Goal: Transaction & Acquisition: Purchase product/service

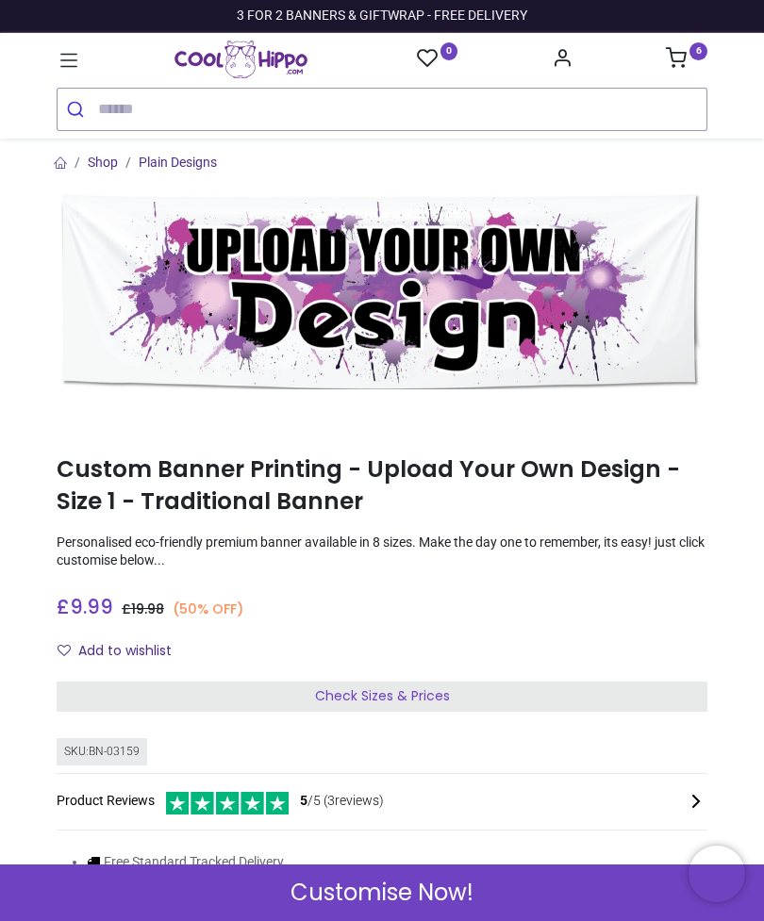
click at [497, 689] on div "Check Sizes & Prices" at bounding box center [382, 697] width 651 height 30
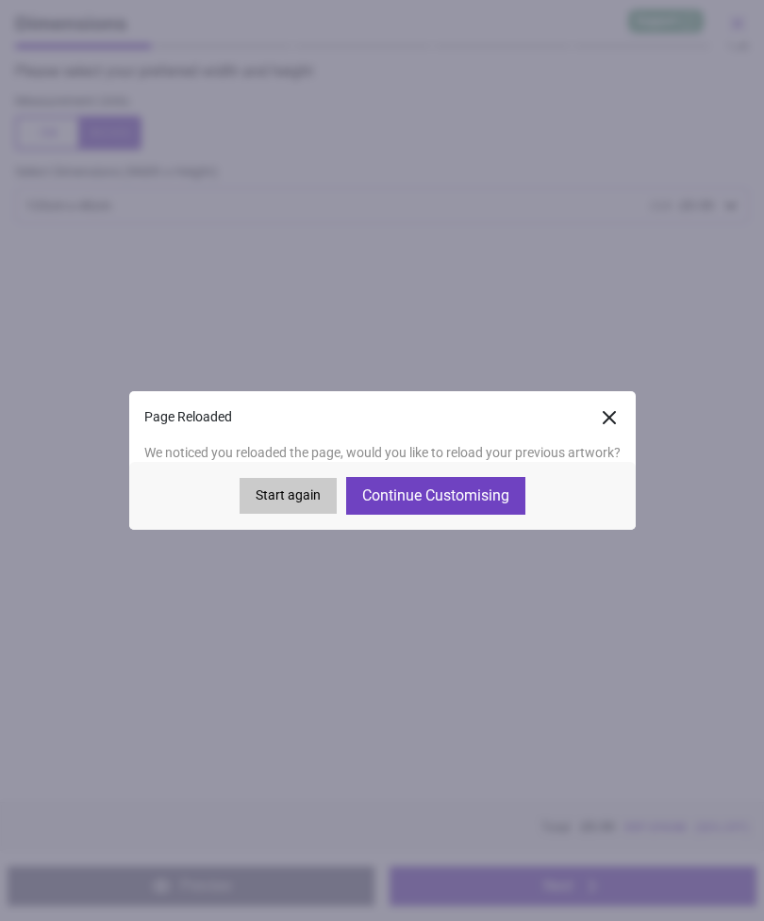
click at [456, 494] on button "Continue Customising" at bounding box center [435, 496] width 179 height 38
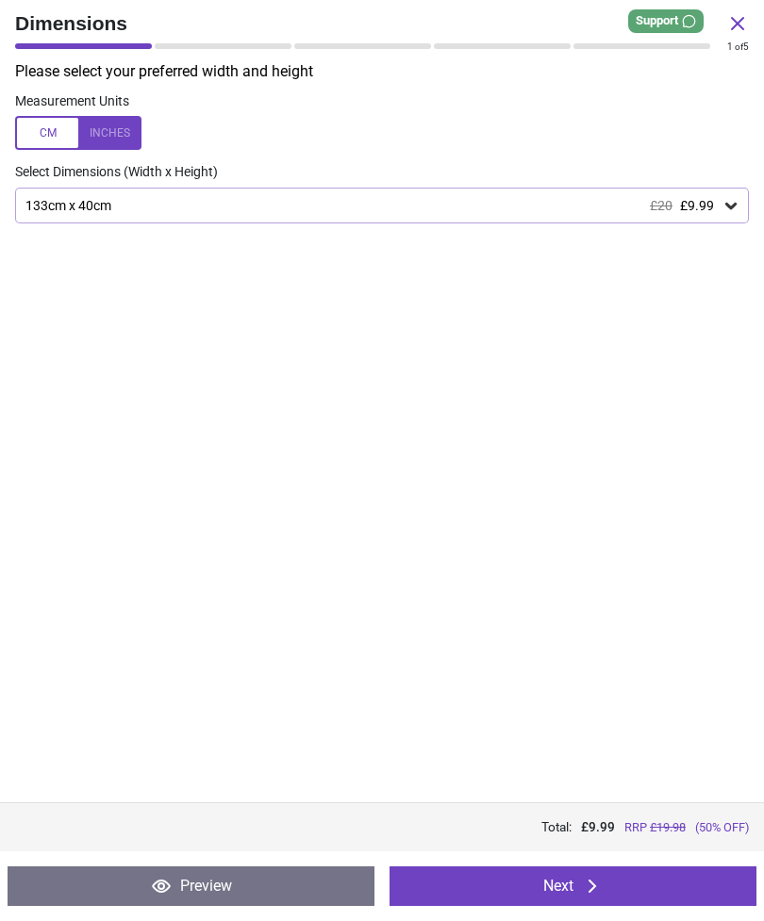
click at [639, 883] on button "Next" at bounding box center [573, 887] width 367 height 40
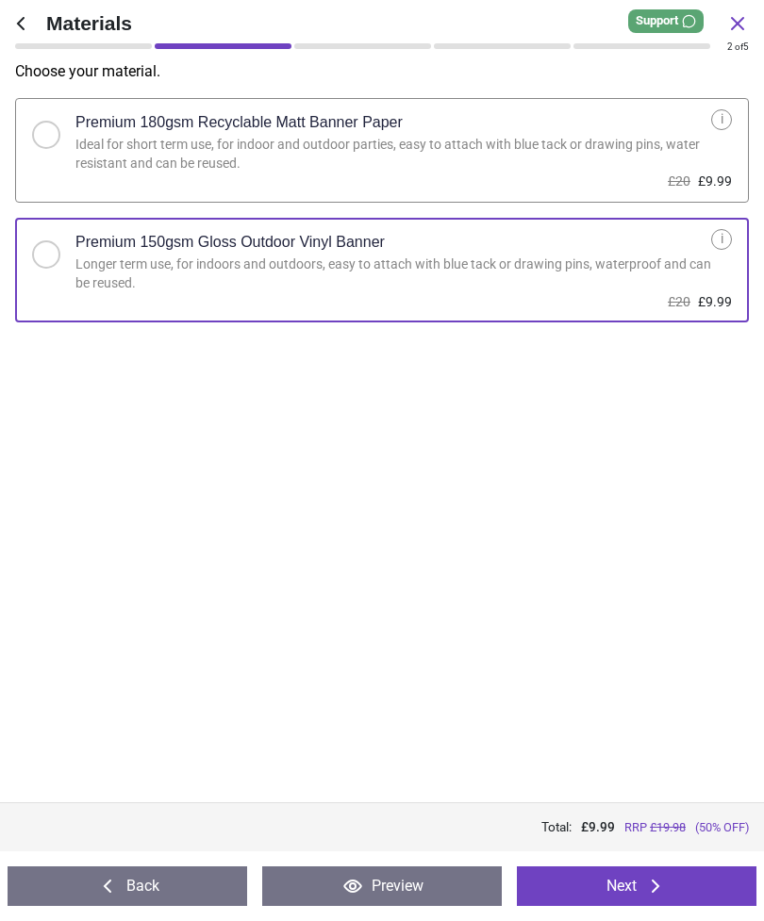
click at [629, 883] on button "Next" at bounding box center [637, 887] width 240 height 40
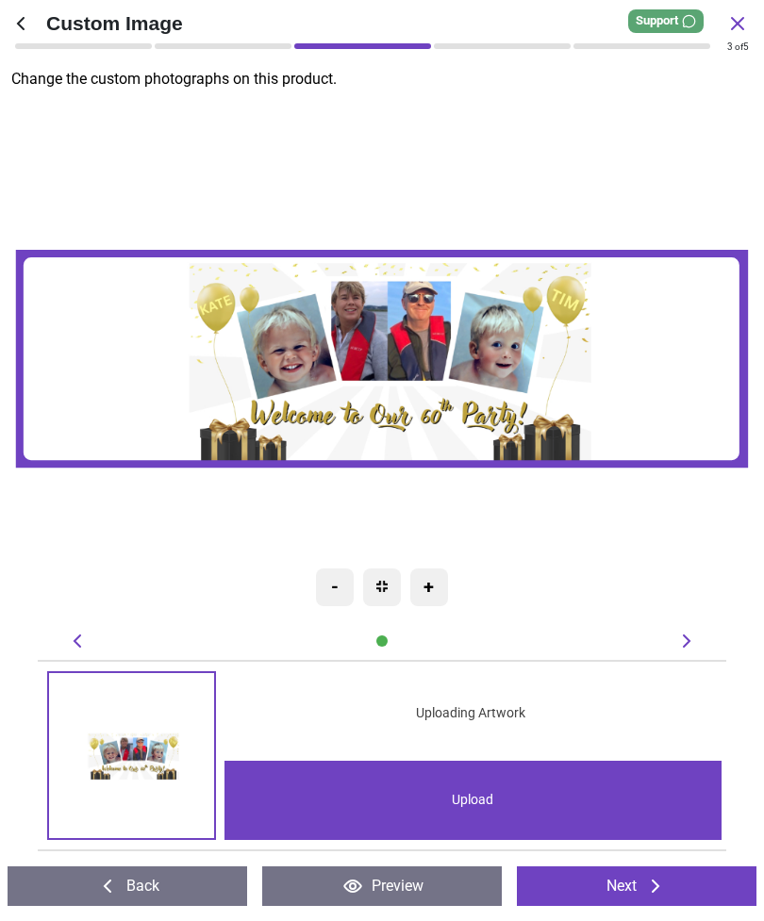
click at [483, 799] on div "Upload" at bounding box center [473, 800] width 498 height 79
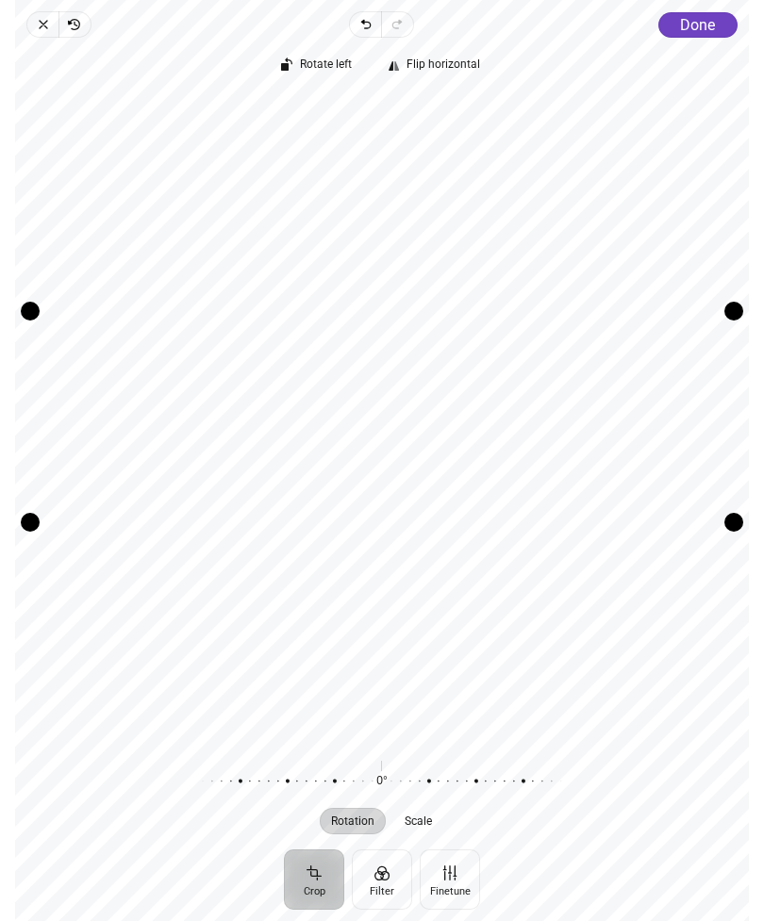
click at [622, 722] on div "Recenter" at bounding box center [382, 417] width 704 height 646
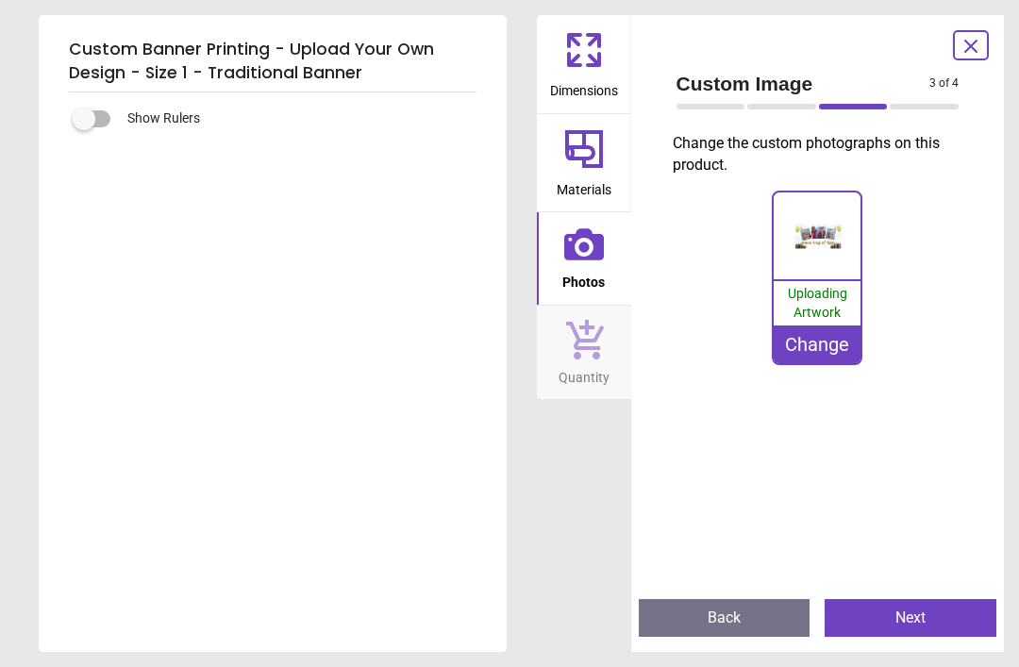
click at [763, 344] on div "Change" at bounding box center [816, 344] width 87 height 38
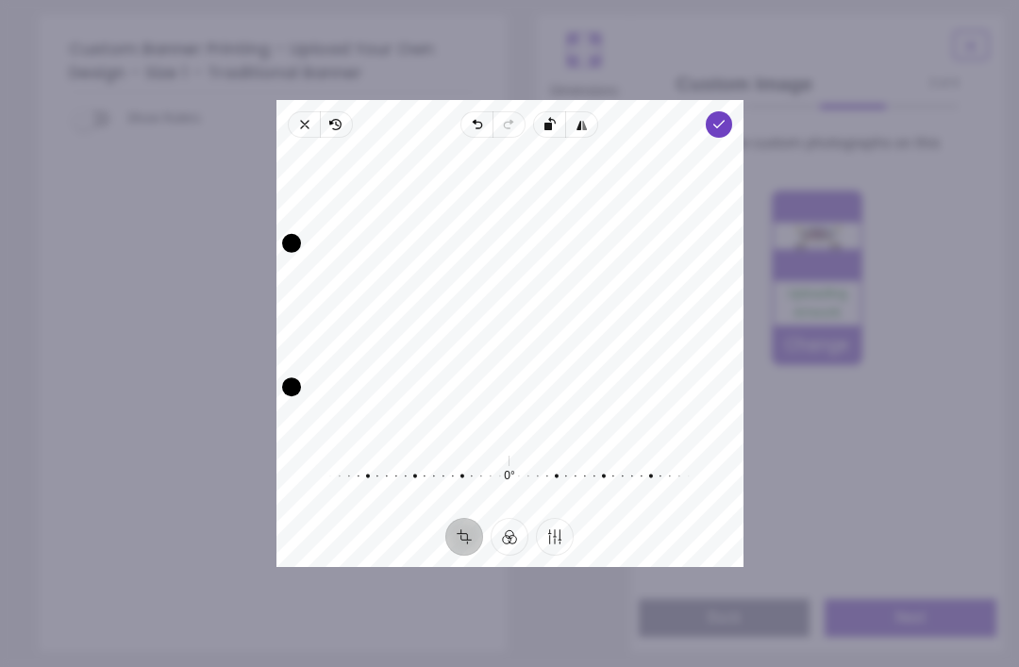
click at [731, 111] on span "Done" at bounding box center [718, 124] width 26 height 26
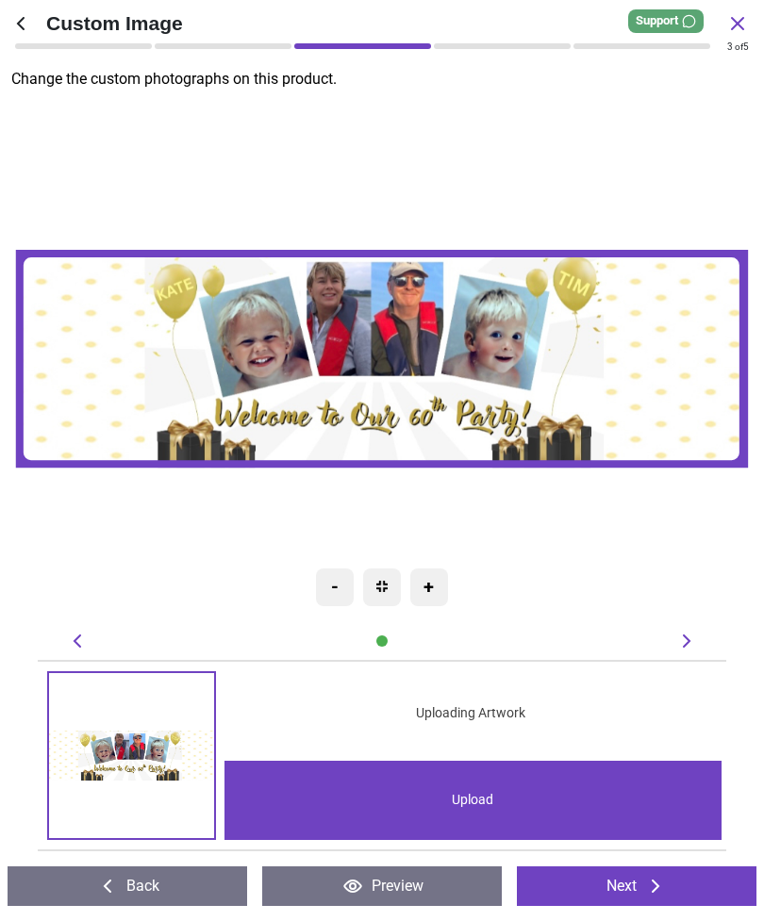
click at [661, 559] on div "Created with Snap null" at bounding box center [382, 359] width 734 height 522
click at [479, 413] on image at bounding box center [382, 359] width 732 height 219
click at [148, 758] on img at bounding box center [131, 755] width 165 height 165
click at [691, 644] on icon at bounding box center [686, 641] width 23 height 23
click at [436, 592] on div "+" at bounding box center [429, 588] width 38 height 38
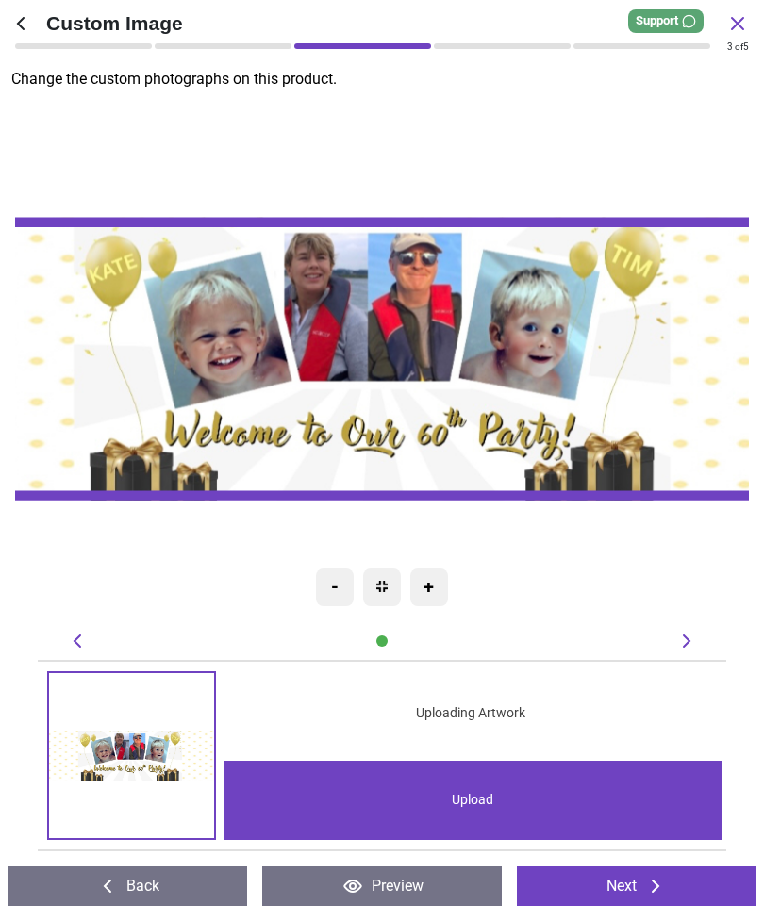
click at [330, 592] on div "-" at bounding box center [335, 588] width 38 height 38
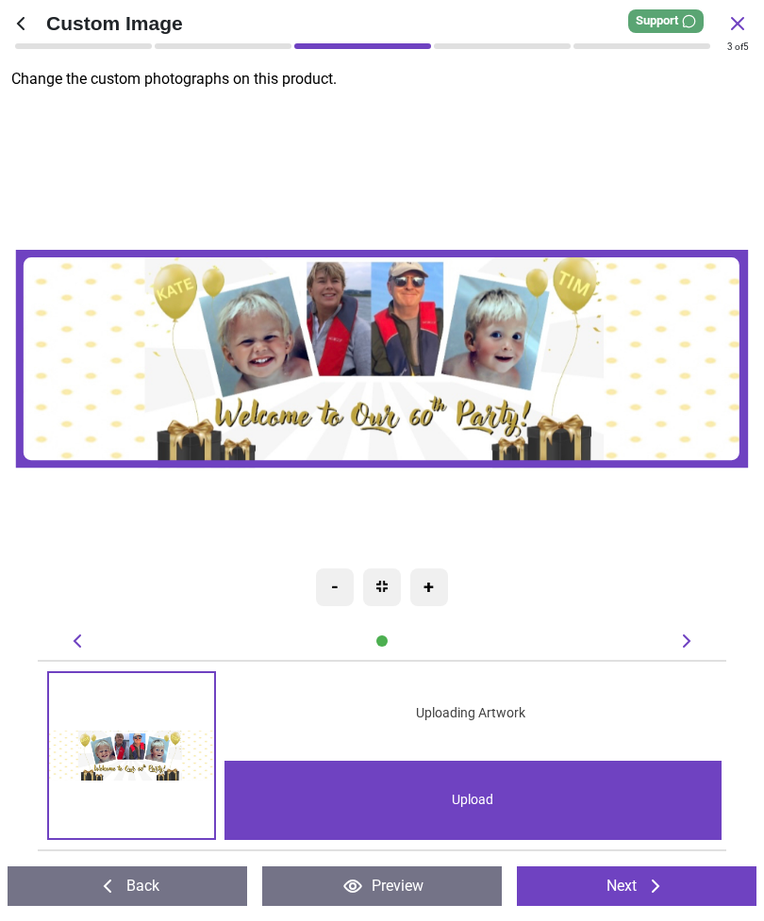
click at [430, 586] on div "+" at bounding box center [429, 588] width 38 height 38
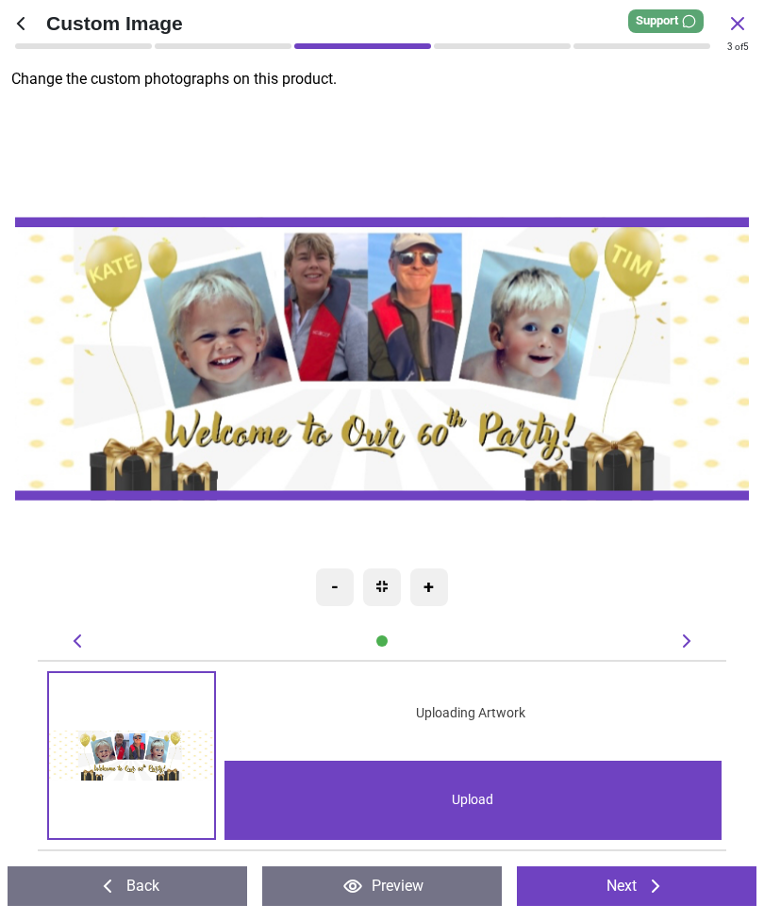
click at [685, 885] on button "Next" at bounding box center [637, 887] width 240 height 40
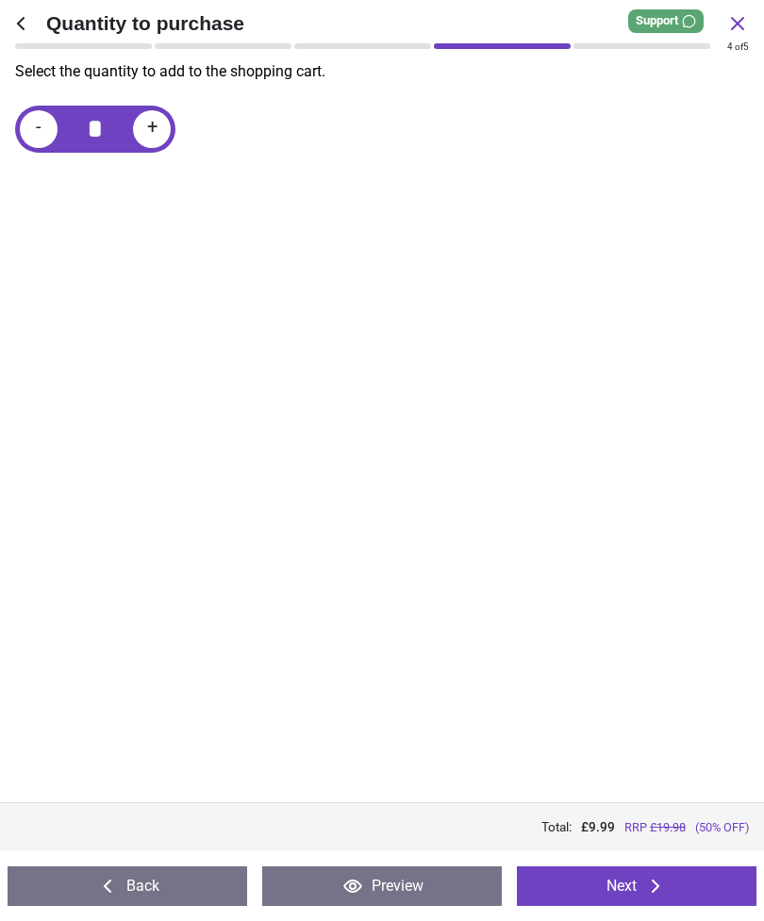
click at [657, 887] on icon at bounding box center [655, 886] width 23 height 23
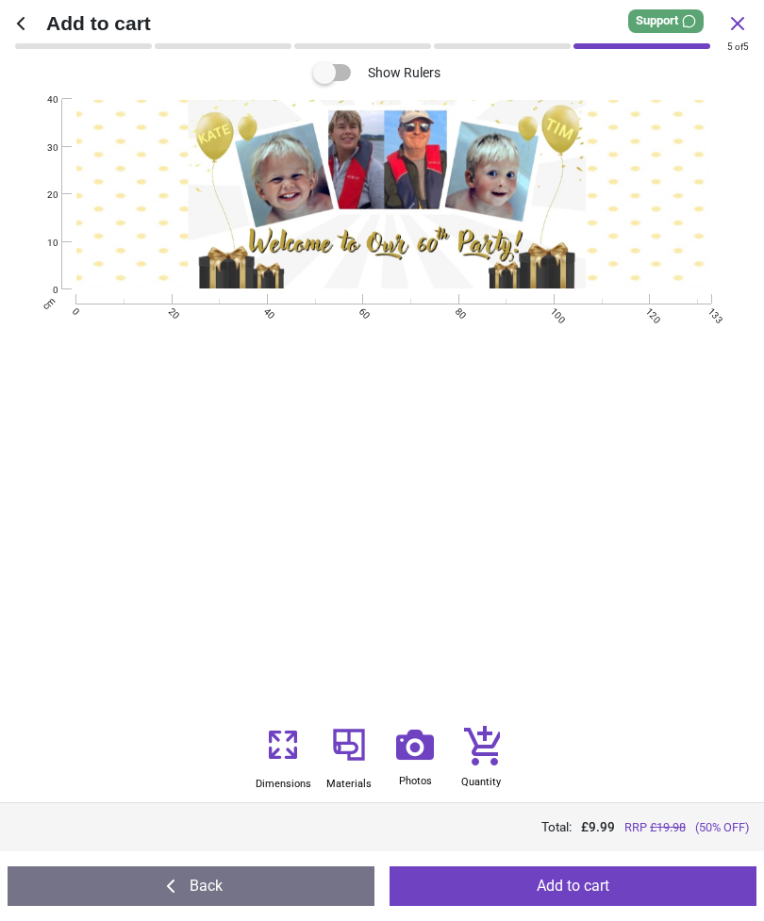
click at [736, 32] on icon at bounding box center [737, 23] width 23 height 23
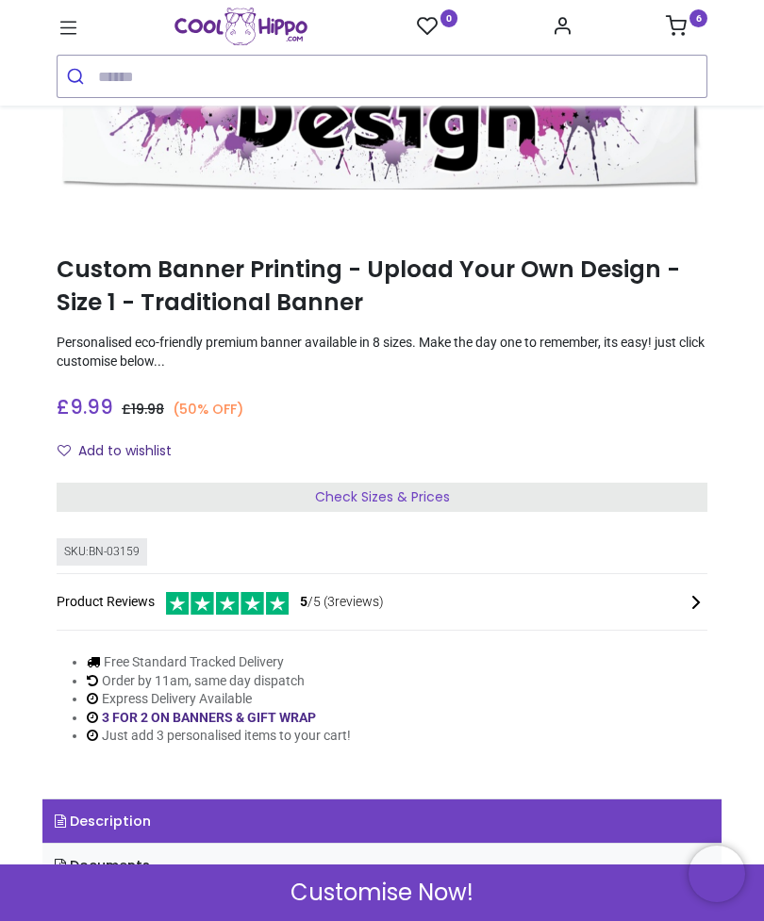
scroll to position [168, 0]
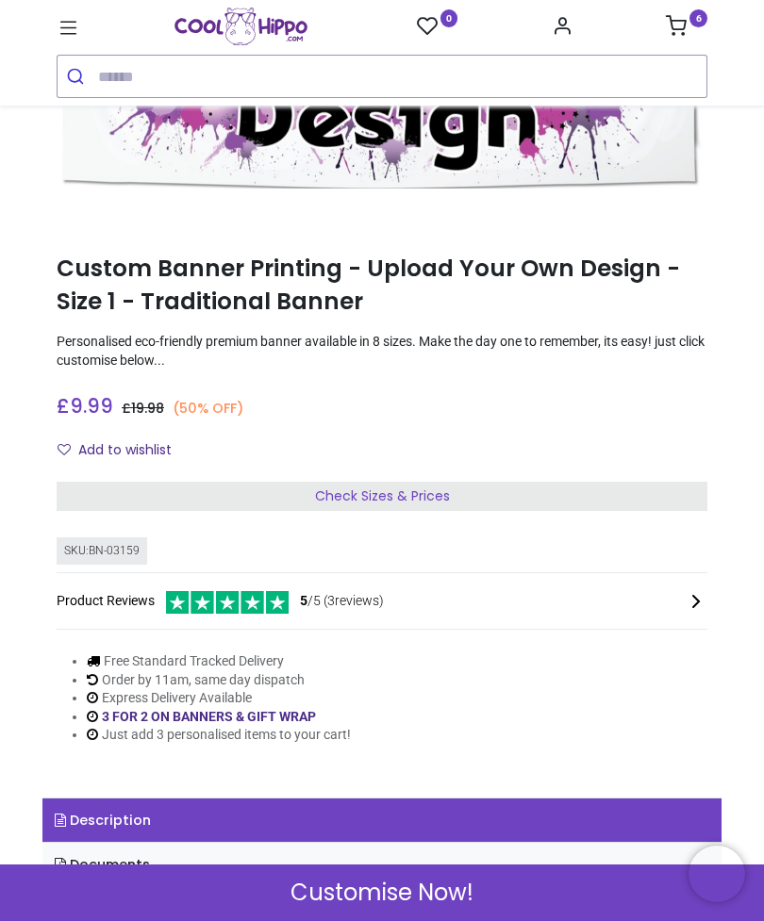
click at [678, 499] on div "Check Sizes & Prices" at bounding box center [382, 497] width 651 height 30
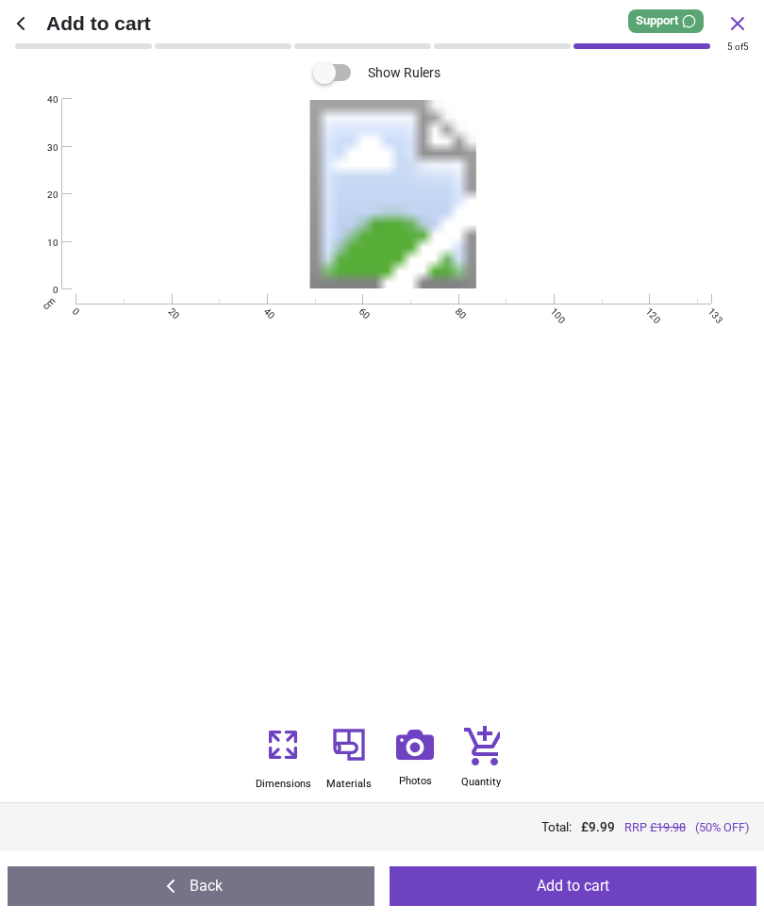
click at [281, 757] on icon at bounding box center [283, 744] width 38 height 45
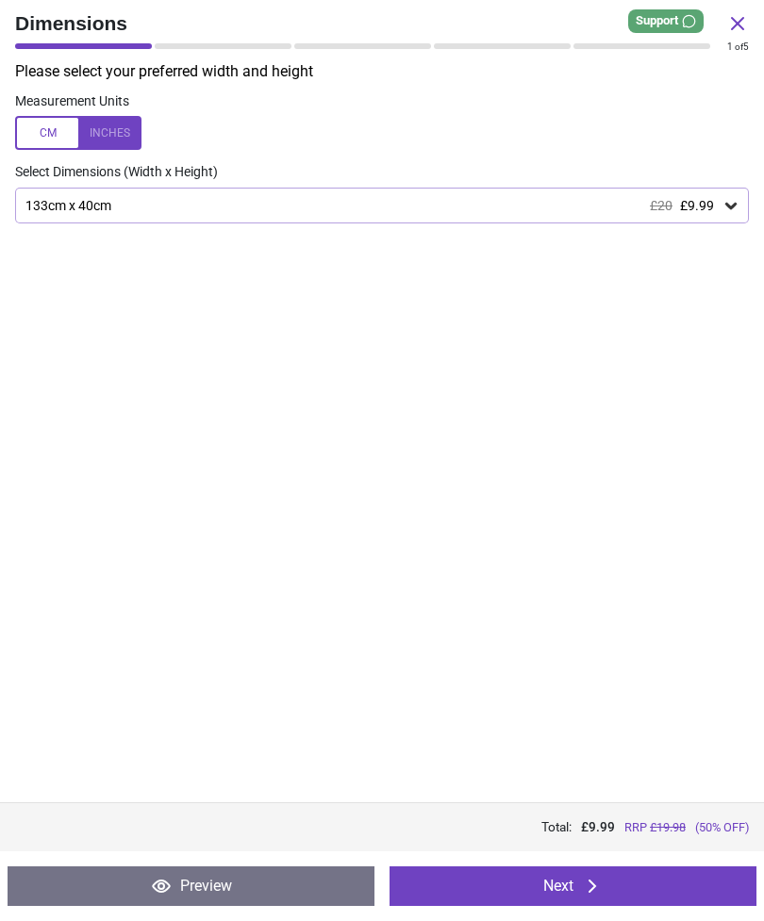
click at [514, 885] on button "Next" at bounding box center [573, 887] width 367 height 40
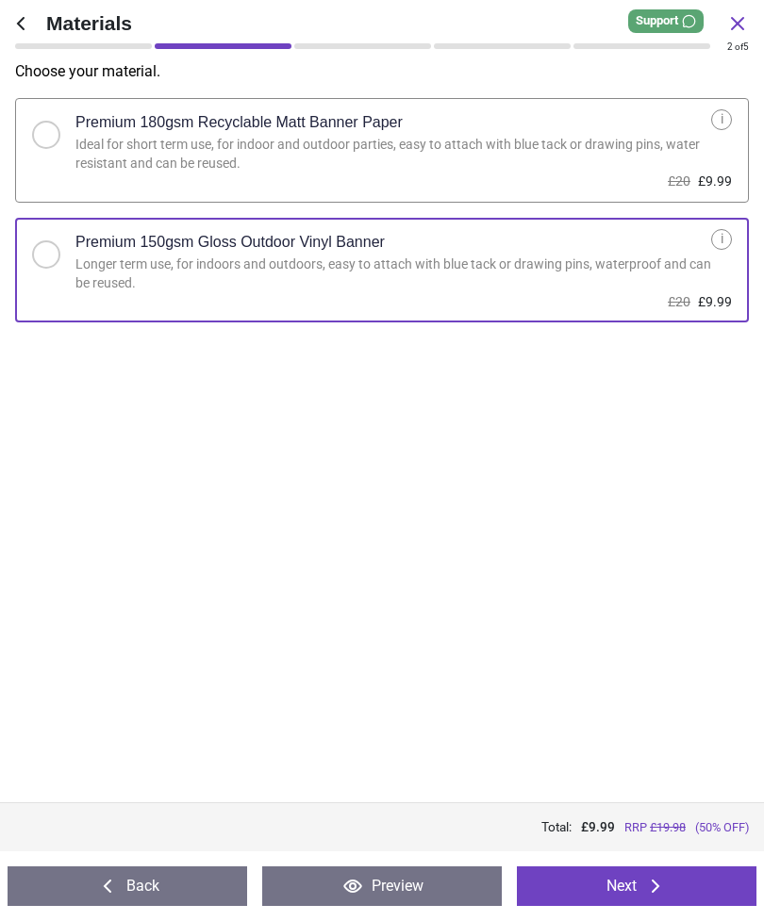
click at [550, 890] on button "Next" at bounding box center [637, 887] width 240 height 40
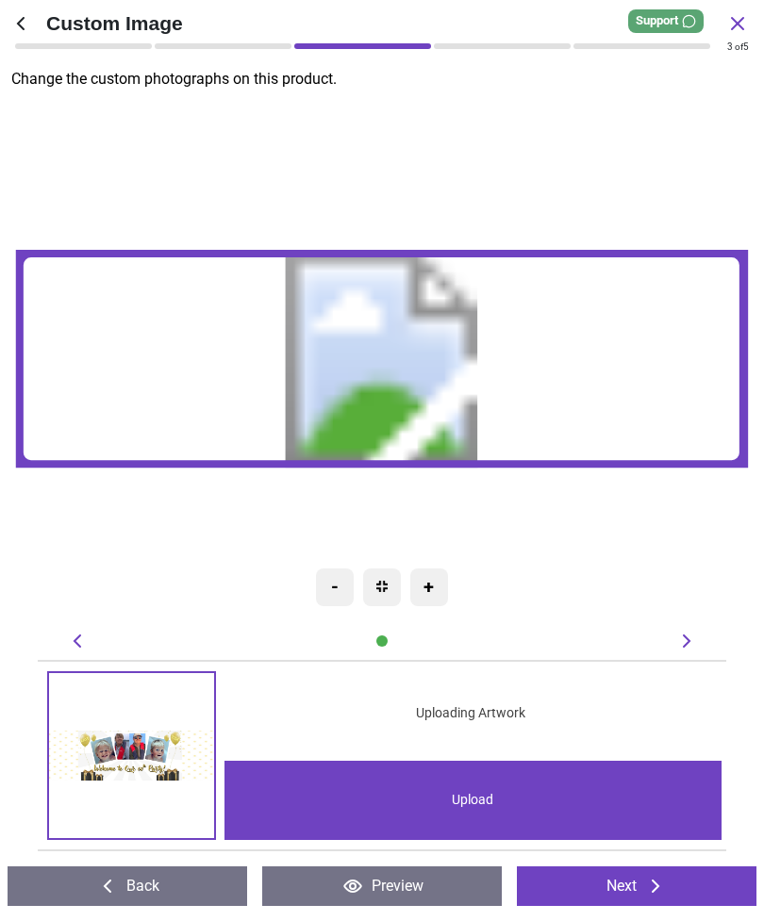
click at [138, 756] on img at bounding box center [131, 755] width 165 height 165
click at [497, 797] on div "Upload" at bounding box center [473, 800] width 498 height 79
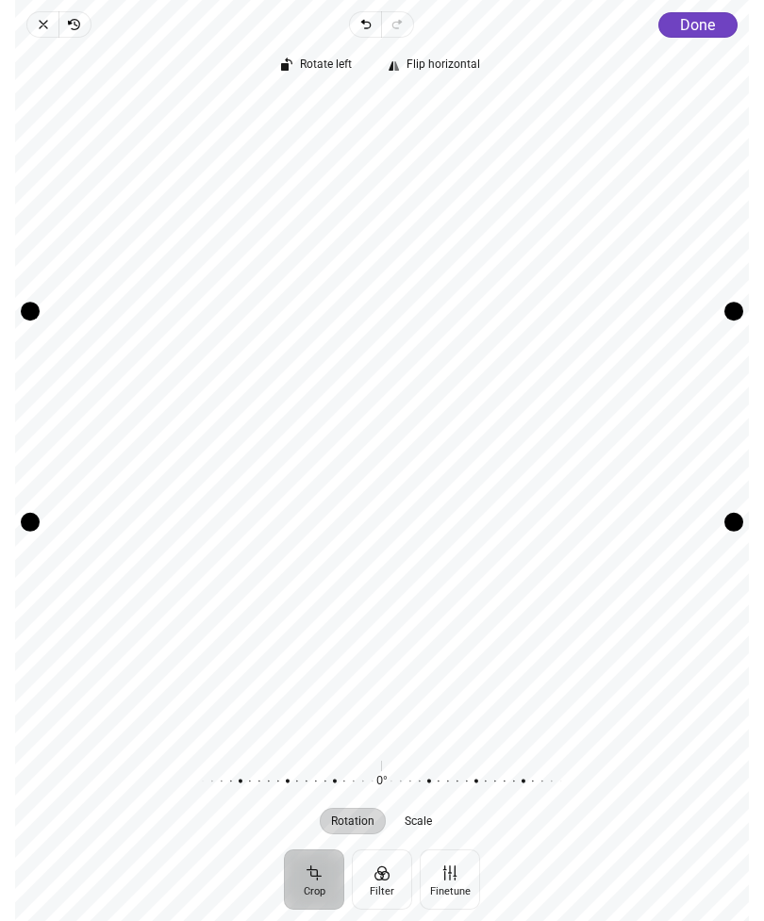
click at [500, 412] on div "Recenter" at bounding box center [382, 417] width 704 height 646
click at [49, 25] on icon "button" at bounding box center [43, 24] width 15 height 15
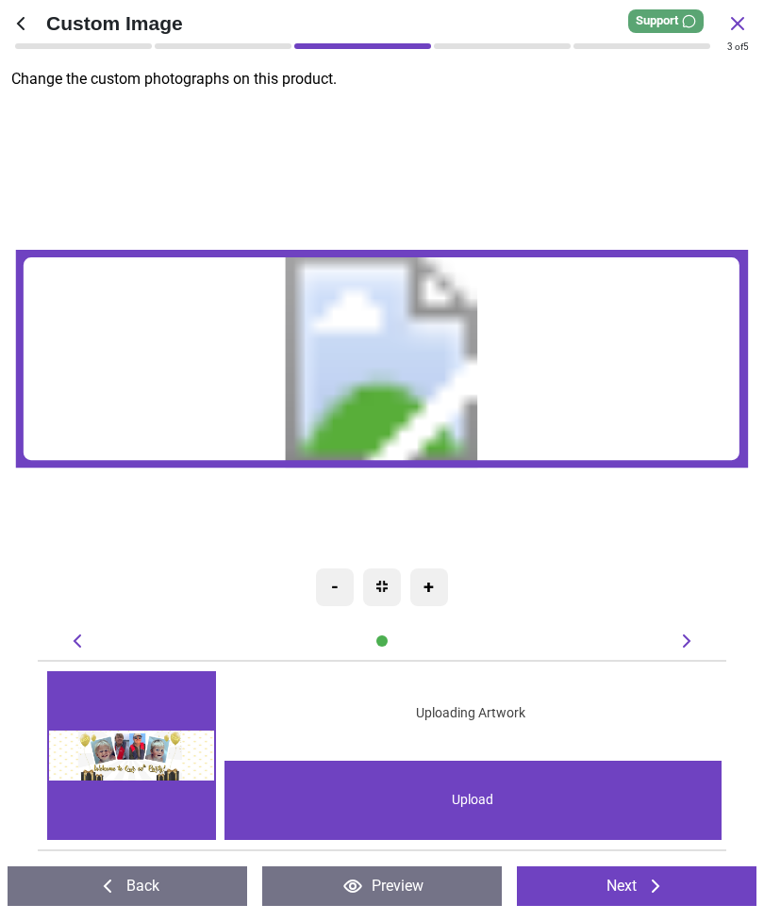
click at [31, 27] on icon at bounding box center [20, 23] width 23 height 23
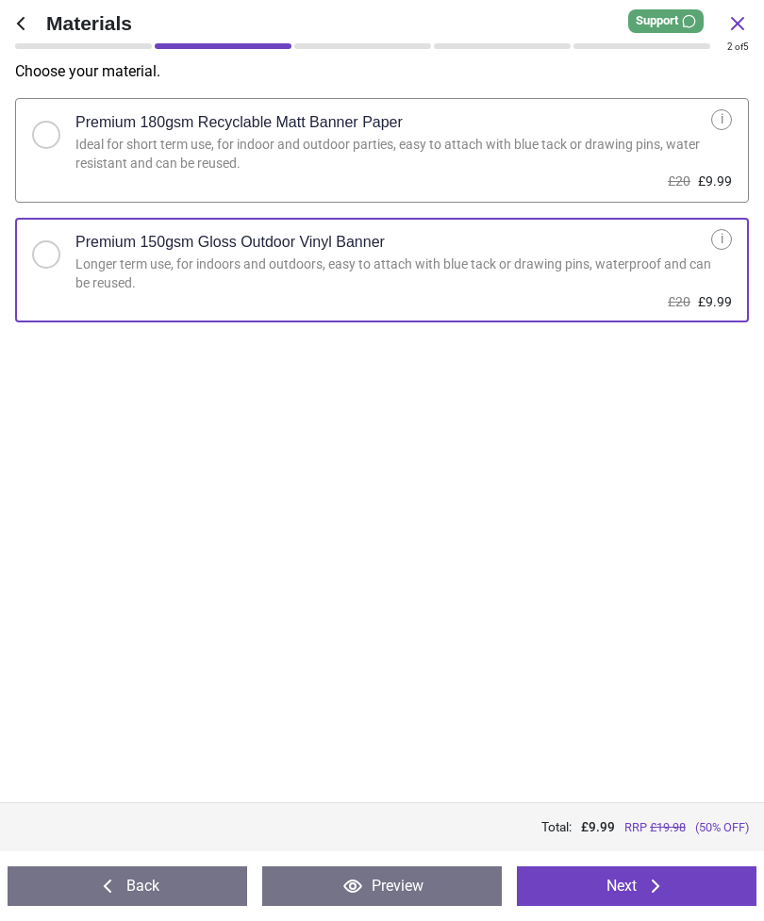
click at [649, 885] on icon at bounding box center [655, 886] width 23 height 23
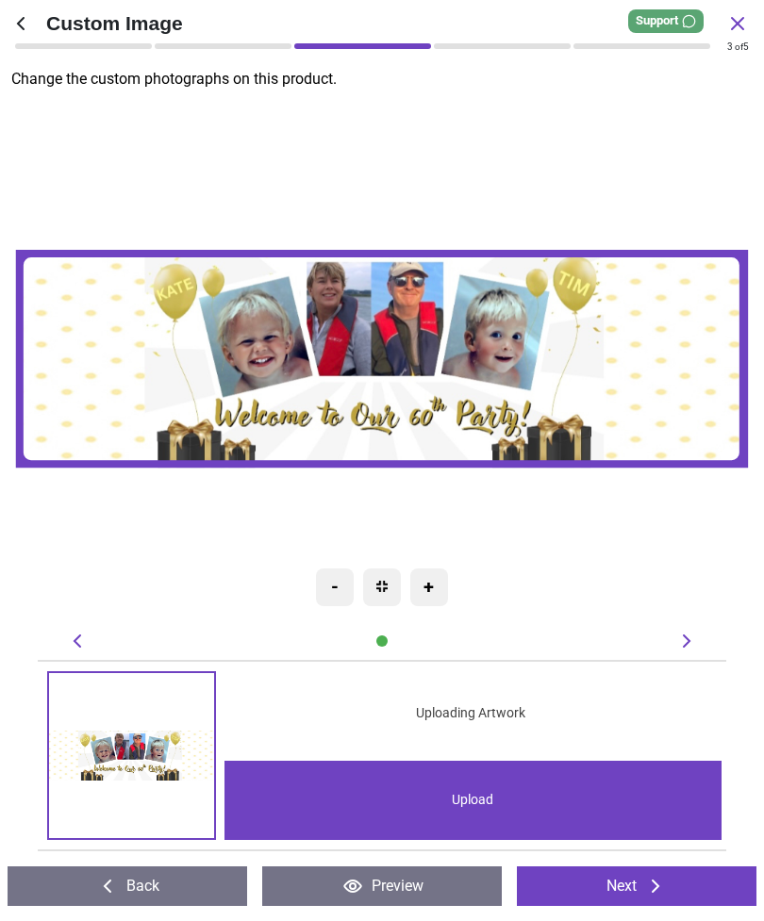
click at [497, 798] on div "Upload" at bounding box center [473, 800] width 498 height 79
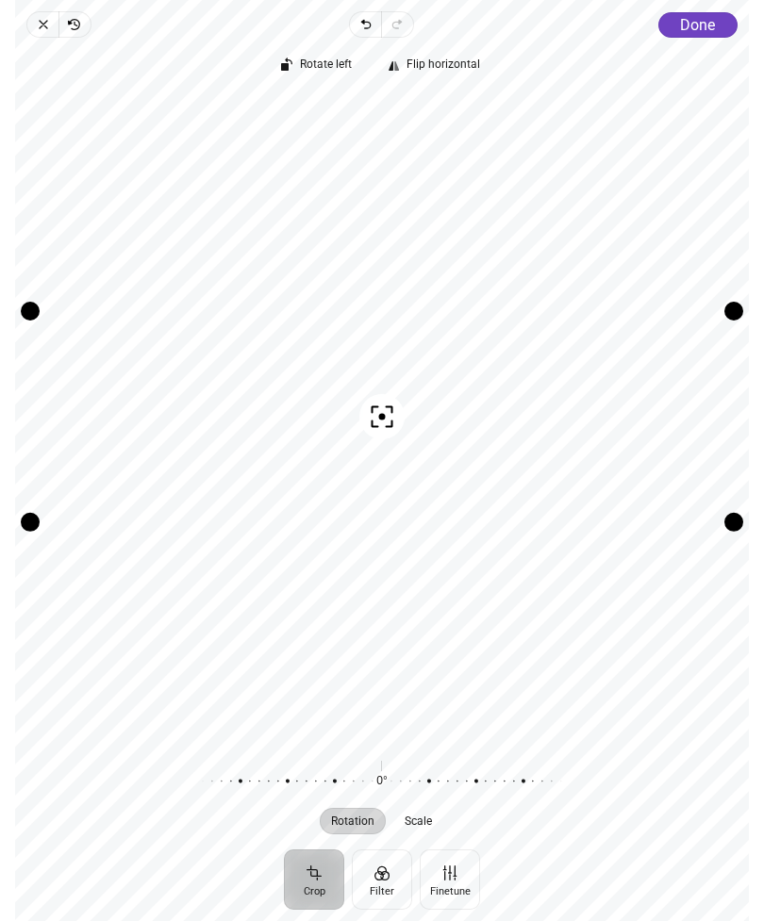
click at [707, 19] on span "Done" at bounding box center [697, 25] width 35 height 18
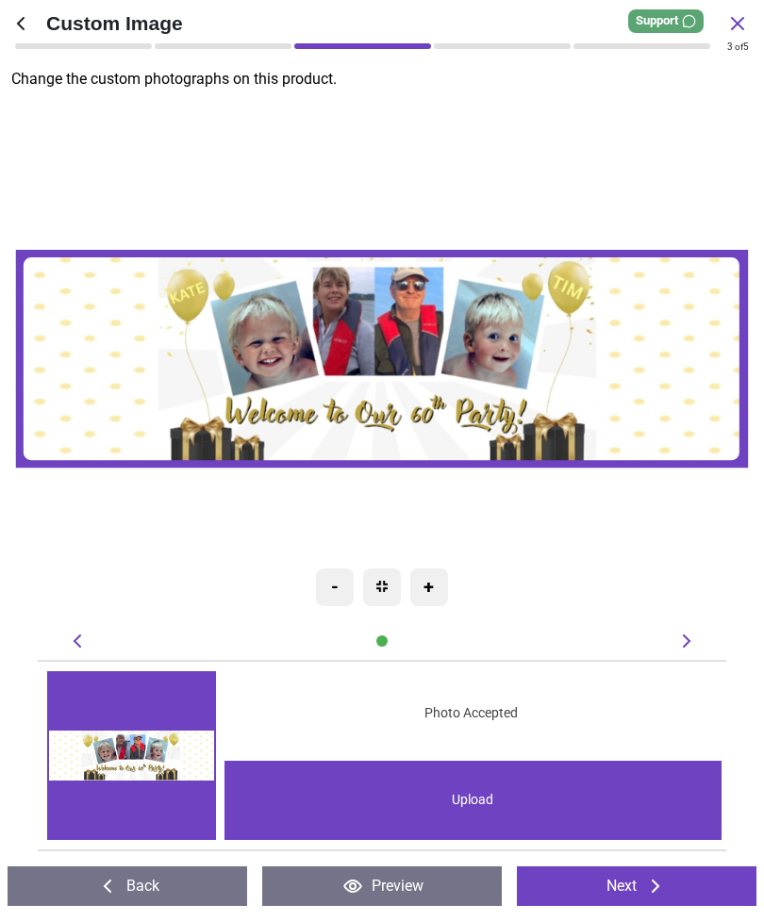
click at [657, 884] on icon at bounding box center [656, 886] width 8 height 13
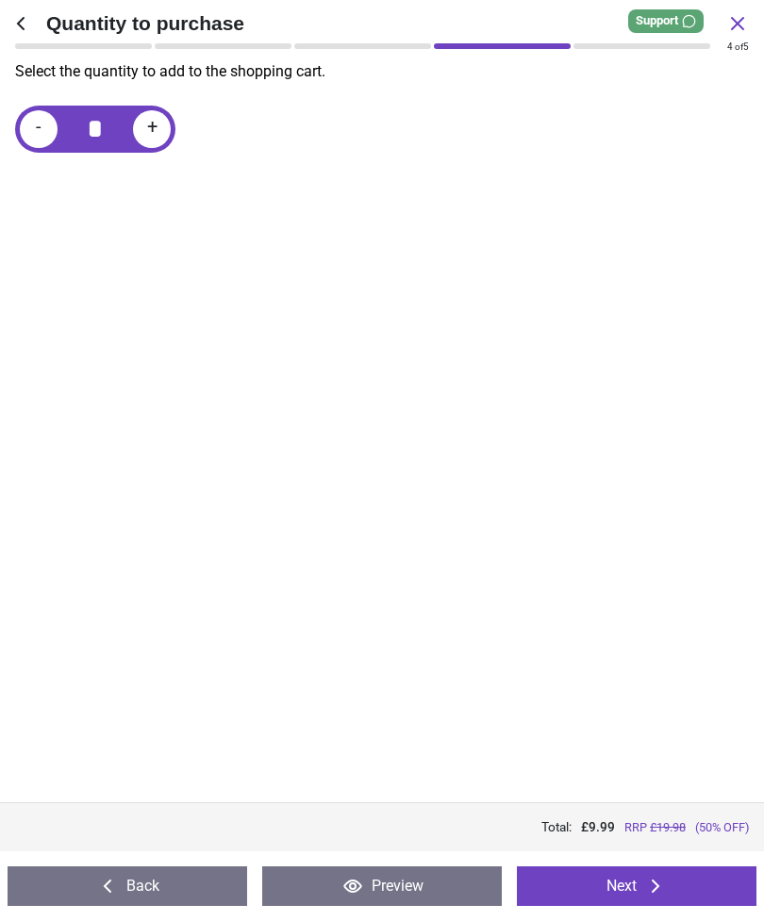
click at [158, 121] on span "+" at bounding box center [152, 129] width 10 height 24
type input "*"
click at [669, 888] on button "Next" at bounding box center [637, 887] width 240 height 40
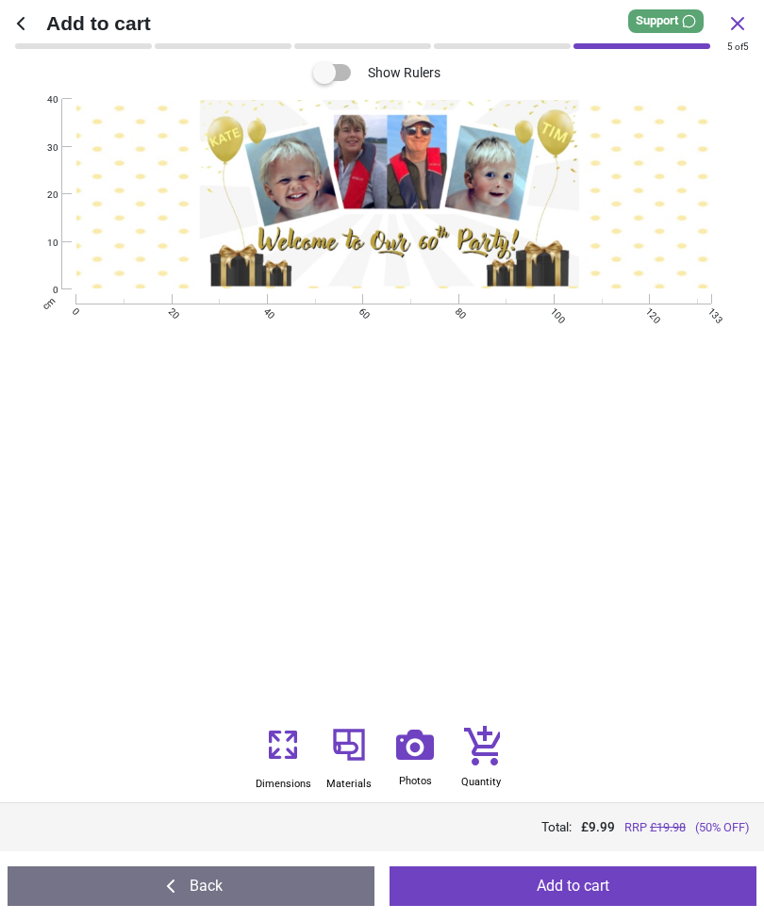
click at [688, 879] on button "Add to cart" at bounding box center [573, 887] width 367 height 40
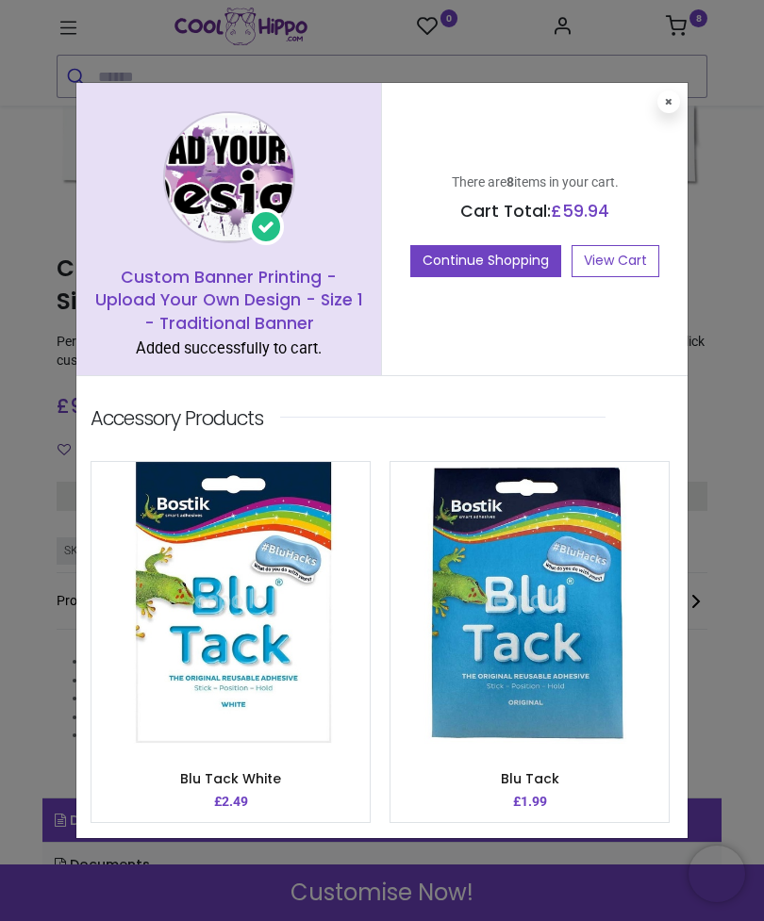
click at [620, 262] on link "View Cart" at bounding box center [616, 261] width 88 height 32
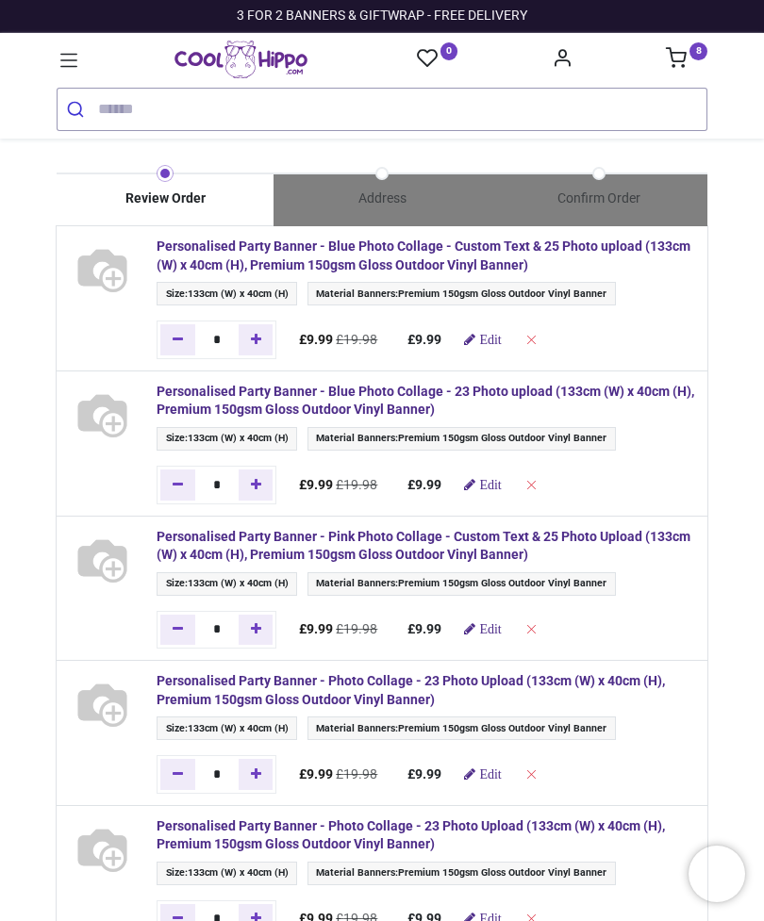
type input "**********"
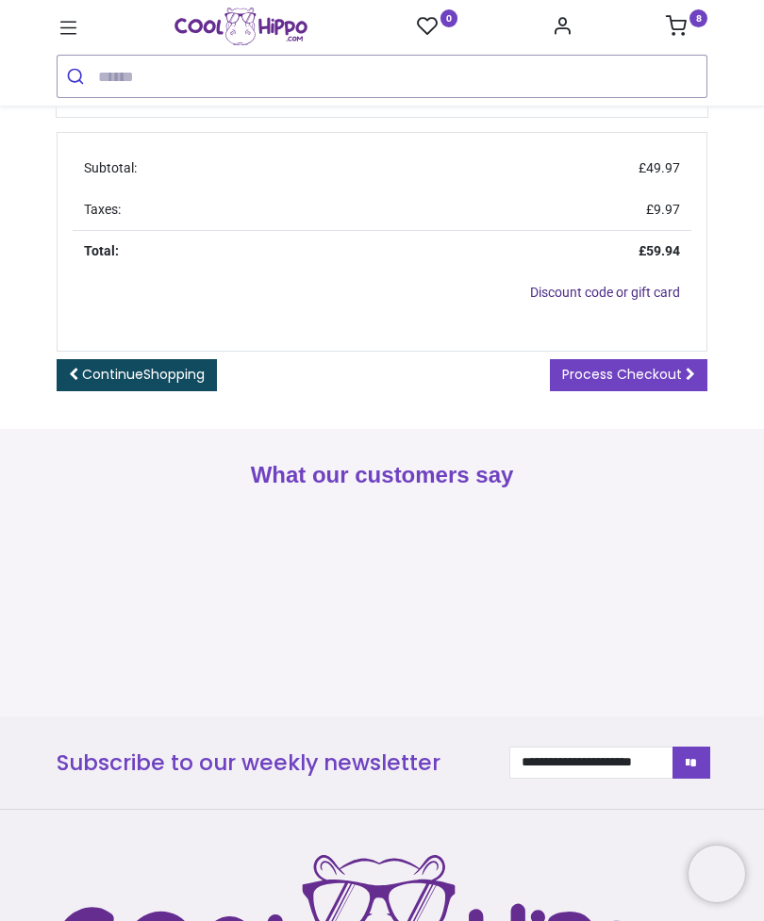
scroll to position [1680, 0]
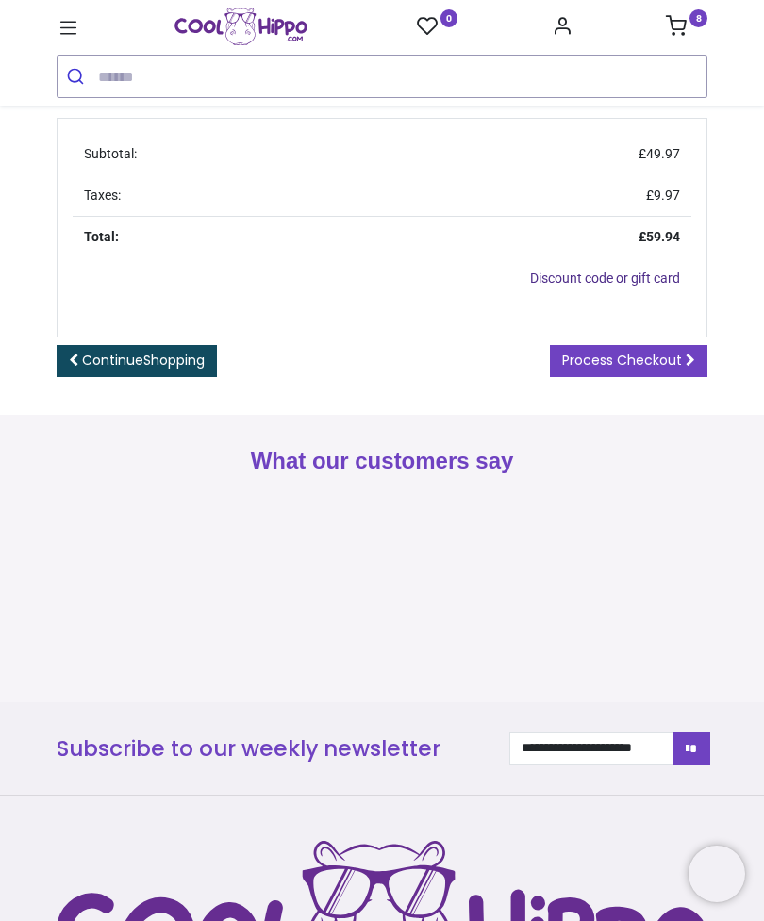
click at [672, 345] on link "Process Checkout" at bounding box center [629, 361] width 158 height 32
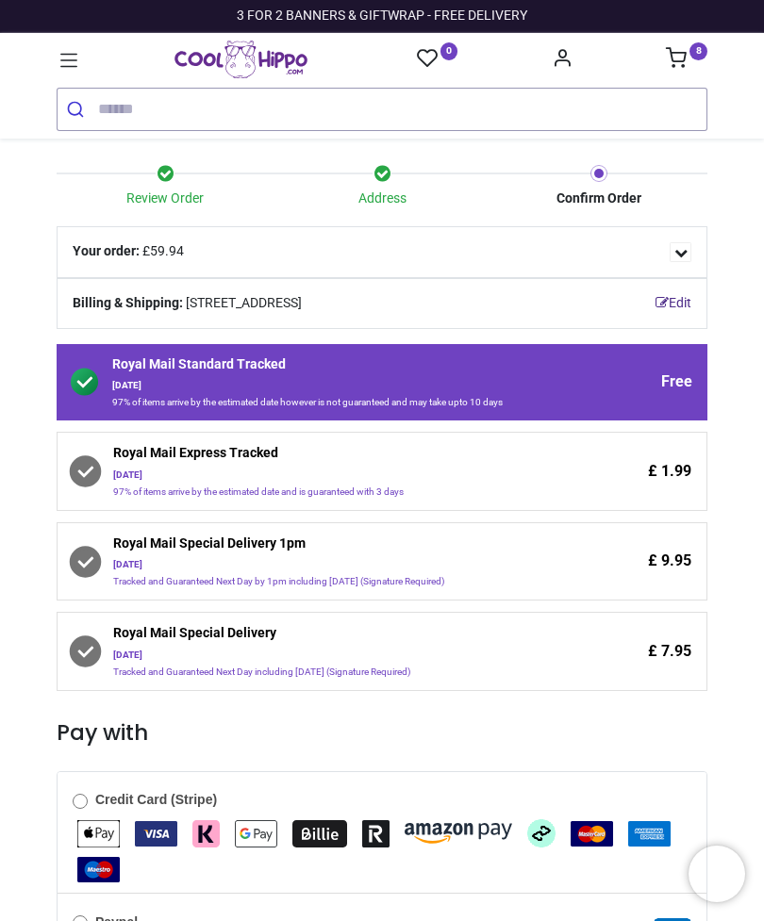
click at [605, 470] on div "£ 1.99" at bounding box center [633, 471] width 116 height 55
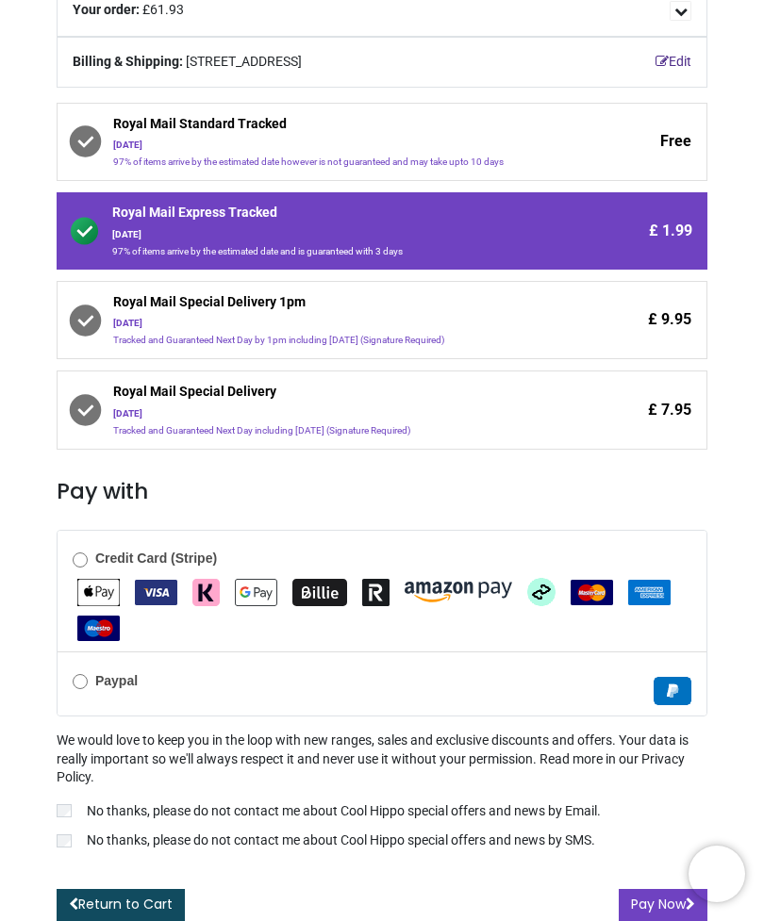
scroll to position [241, 0]
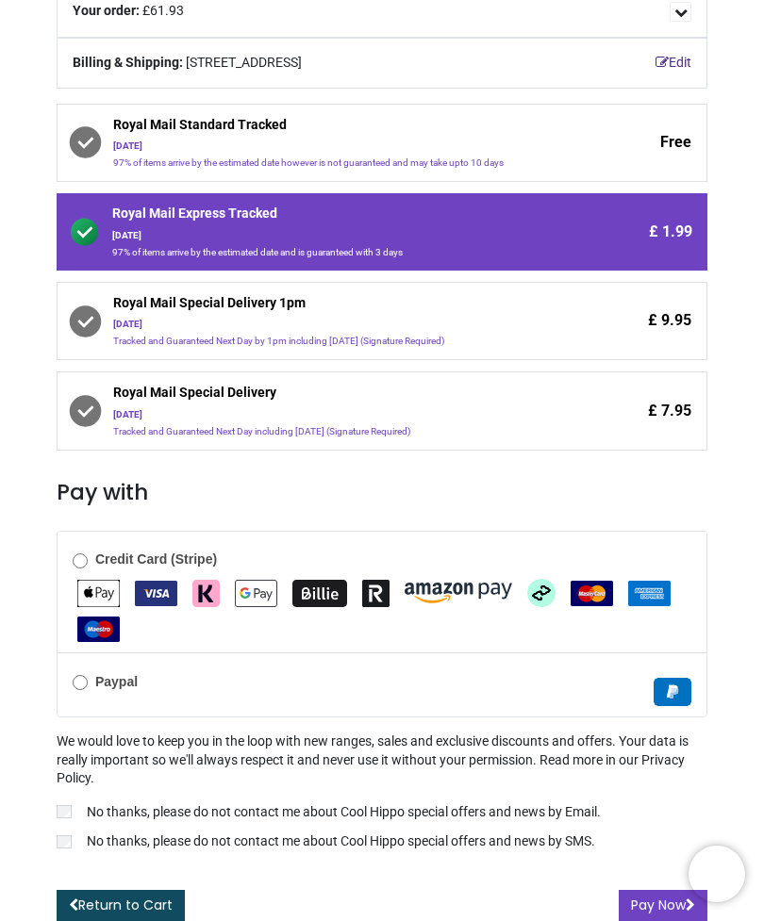
click at [158, 581] on img "VISA" at bounding box center [156, 593] width 42 height 25
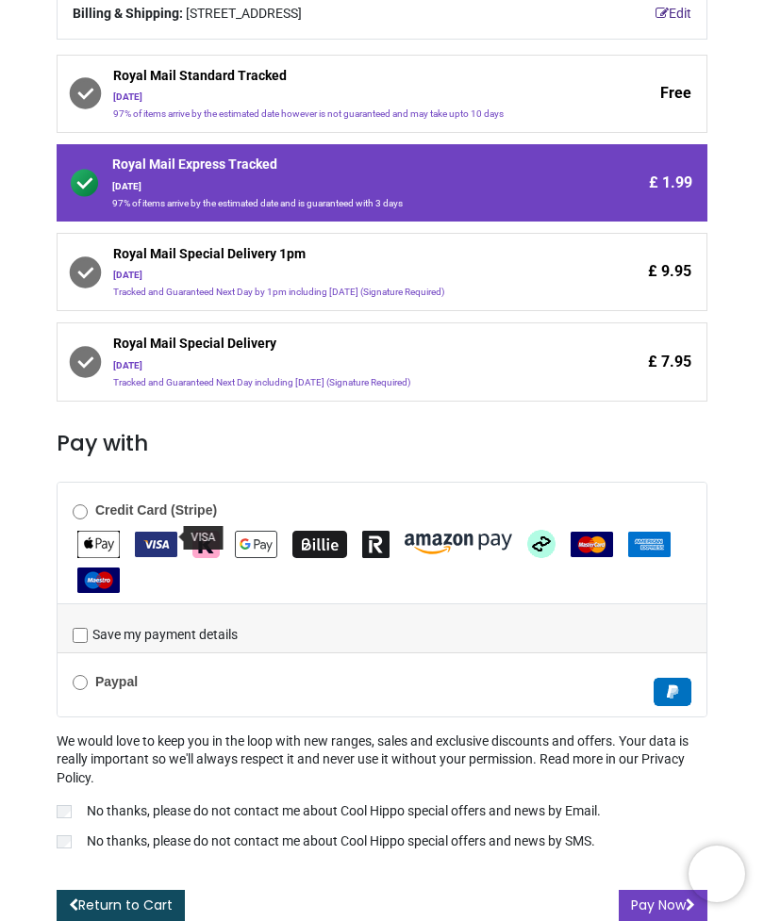
scroll to position [289, 0]
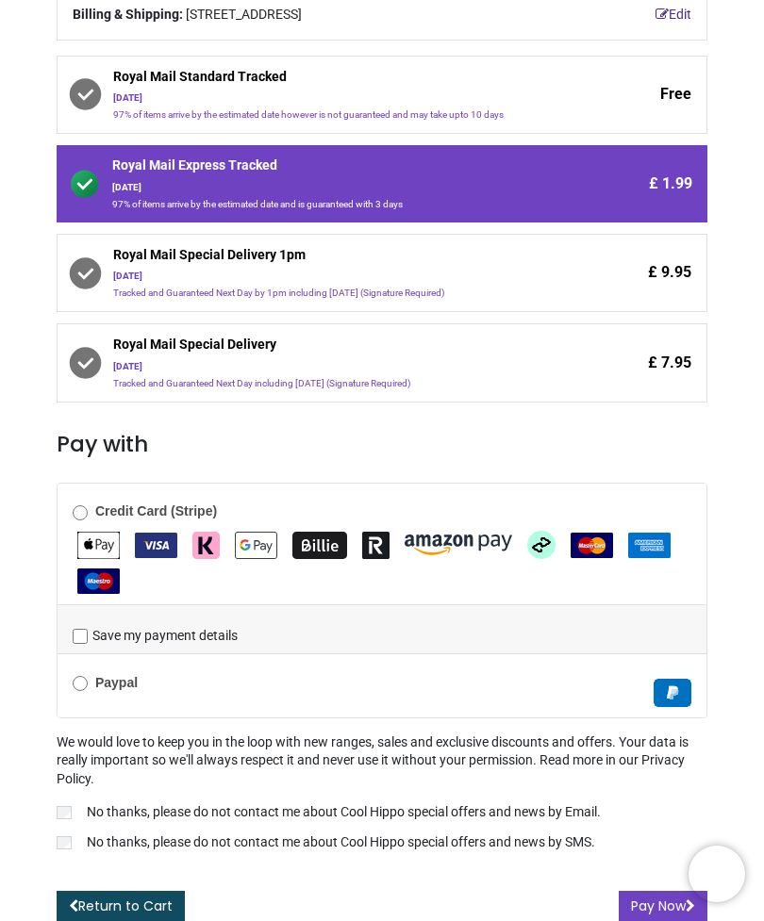
click at [630, 895] on button "Pay Now" at bounding box center [663, 907] width 89 height 32
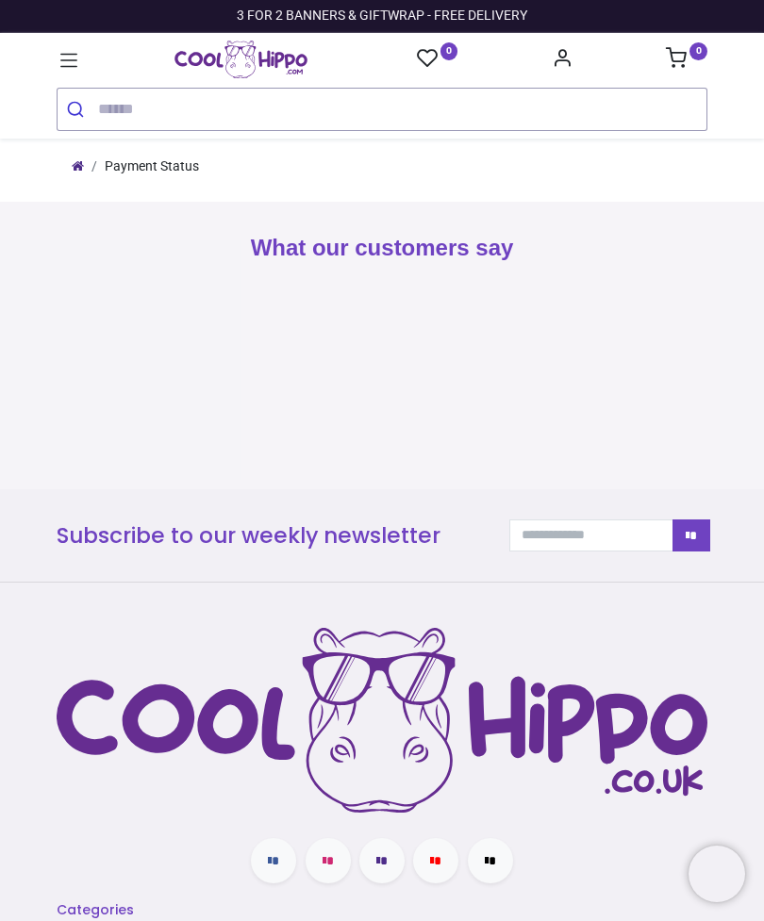
type input "**********"
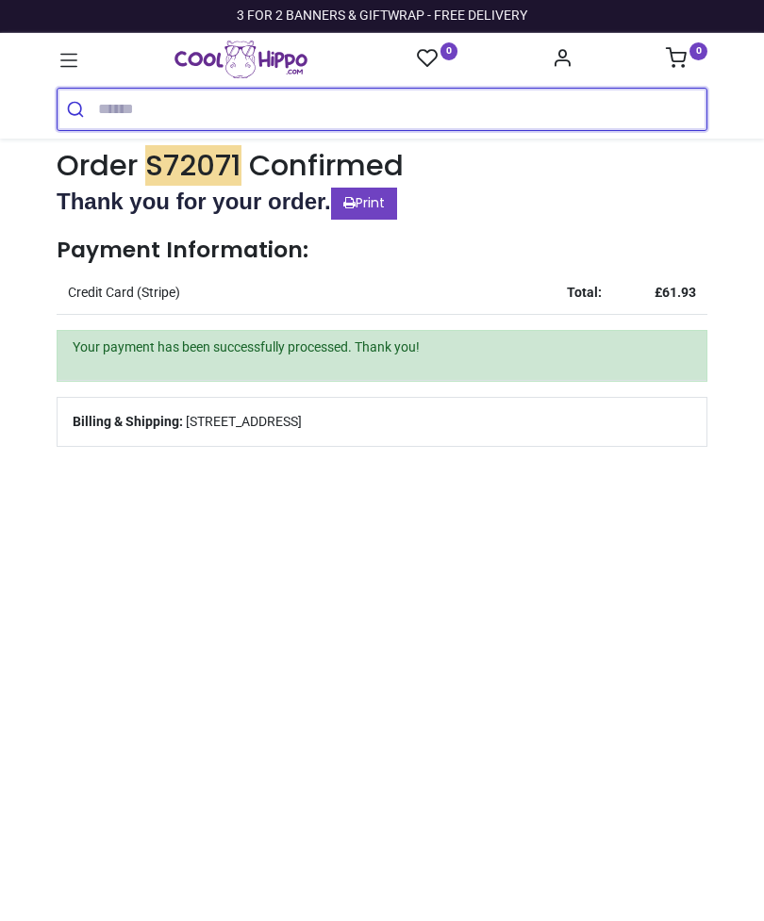
type input "**********"
